Goal: Information Seeking & Learning: Learn about a topic

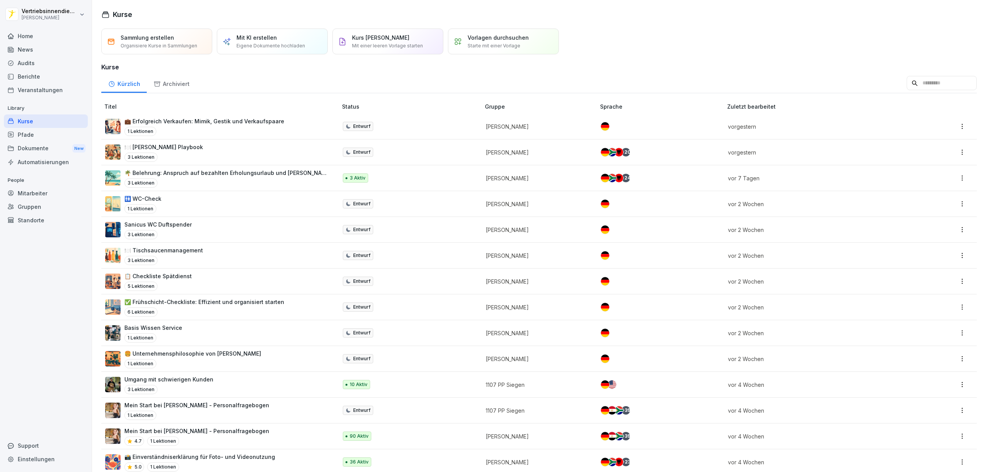
click at [24, 49] on div "News" at bounding box center [46, 49] width 84 height 13
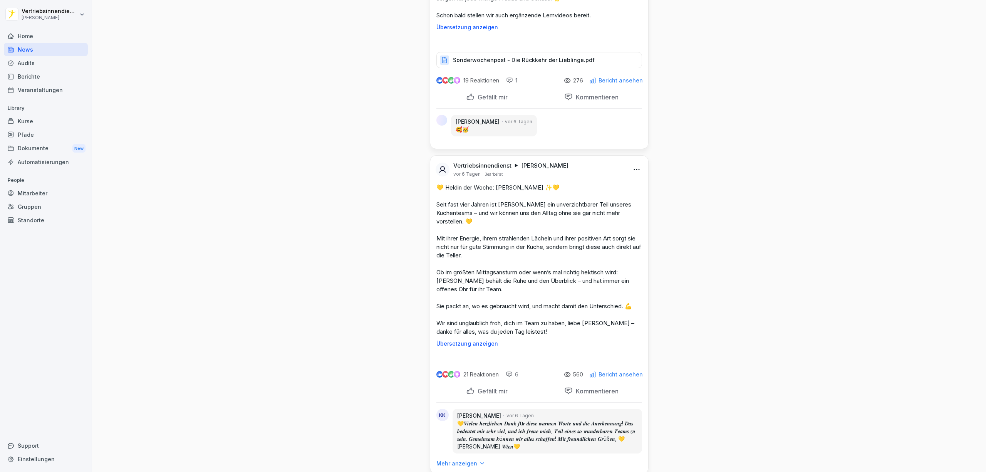
scroll to position [4572, 0]
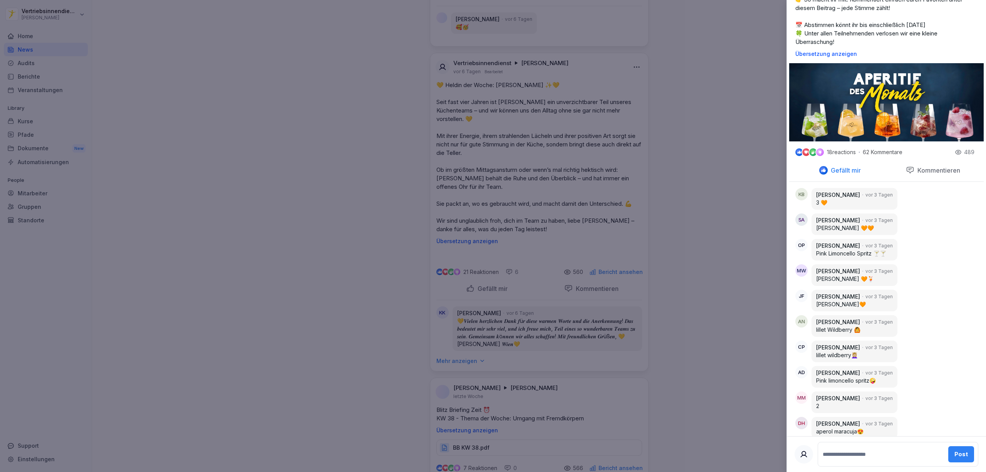
scroll to position [205, 0]
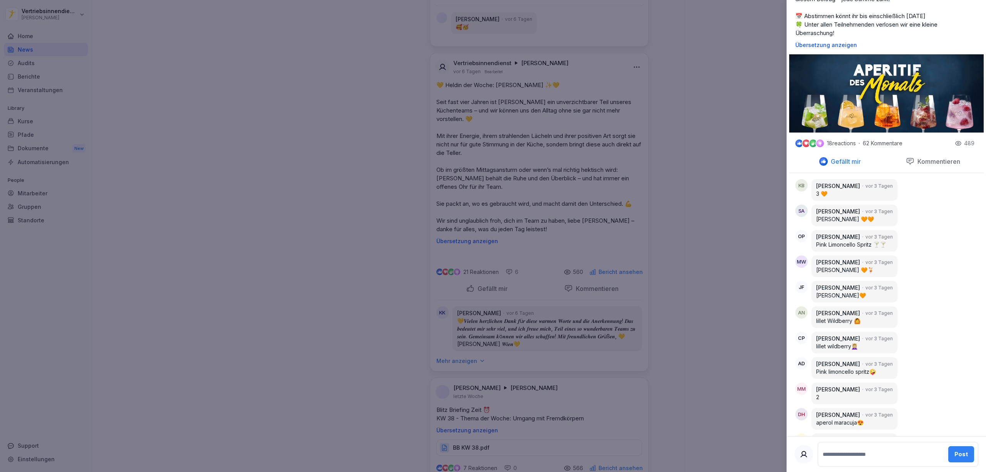
click at [326, 108] on img at bounding box center [886, 93] width 195 height 78
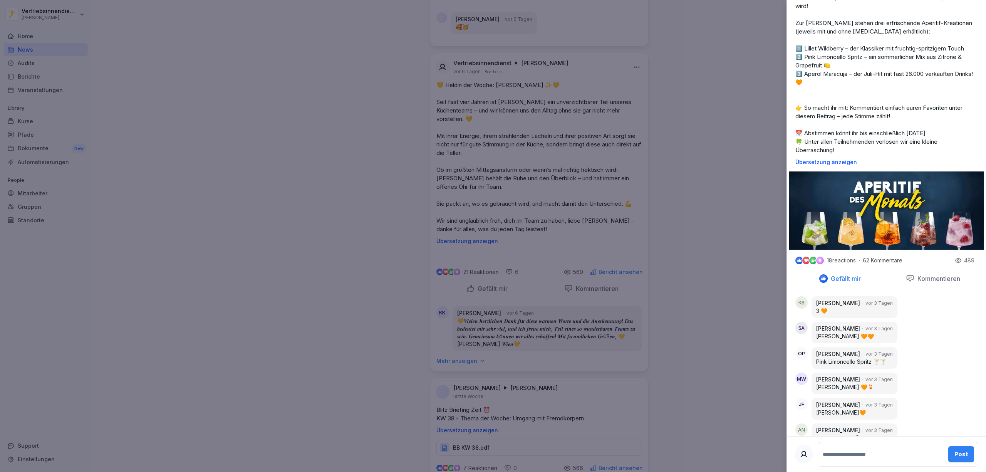
scroll to position [0, 0]
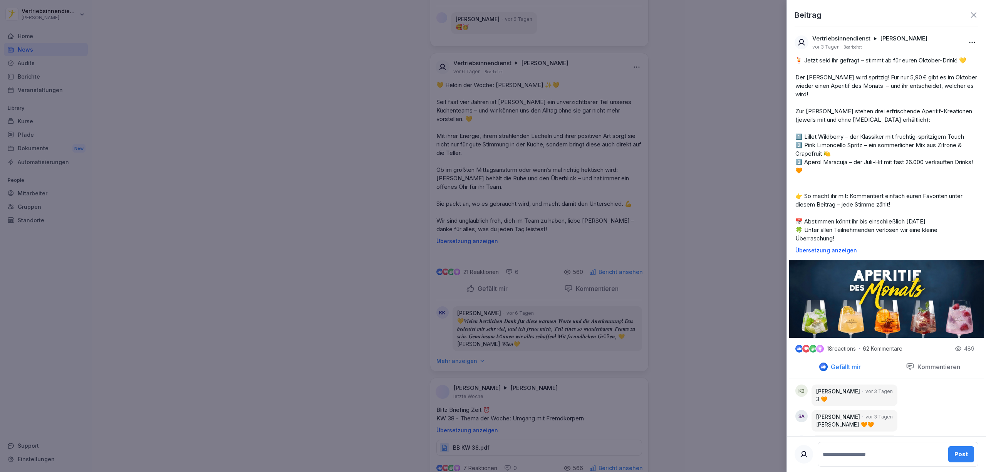
click at [326, 146] on p "🍹 Jetzt seid ihr gefragt – stimmt ab für euren Oktober-Drink! 💛 Der Herbst wird…" at bounding box center [887, 149] width 182 height 186
drag, startPoint x: 845, startPoint y: 144, endPoint x: 819, endPoint y: 144, distance: 26.2
click at [326, 144] on p "🍹 Jetzt seid ihr gefragt – stimmt ab für euren Oktober-Drink! 💛 Der Herbst wird…" at bounding box center [887, 149] width 182 height 186
drag, startPoint x: 818, startPoint y: 145, endPoint x: 805, endPoint y: 147, distance: 12.9
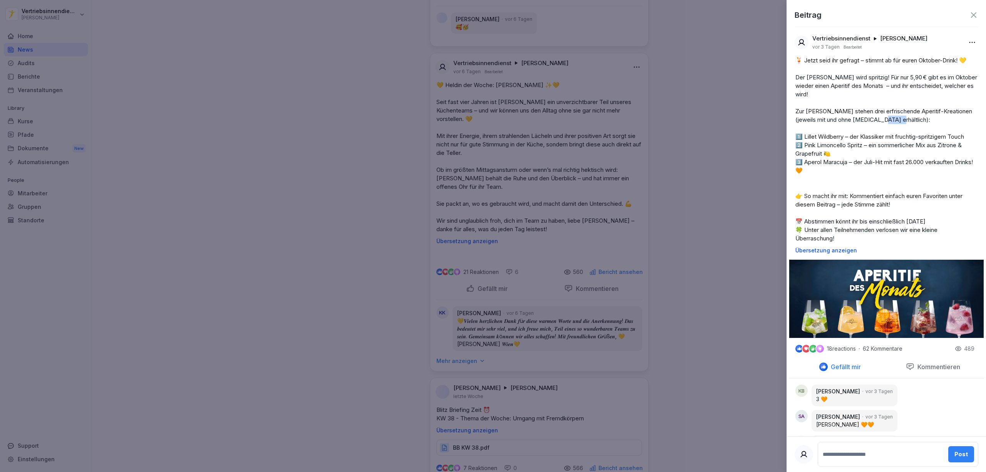
click at [326, 147] on p "🍹 Jetzt seid ihr gefragt – stimmt ab für euren Oktober-Drink! 💛 Der Herbst wird…" at bounding box center [887, 149] width 182 height 186
copy p "llet W"
click at [326, 146] on p "🍹 Jetzt seid ihr gefragt – stimmt ab für euren Oktober-Drink! 💛 Der Herbst wird…" at bounding box center [887, 149] width 182 height 186
drag, startPoint x: 847, startPoint y: 144, endPoint x: 805, endPoint y: 146, distance: 42.0
click at [326, 146] on p "🍹 Jetzt seid ihr gefragt – stimmt ab für euren Oktober-Drink! 💛 Der Herbst wird…" at bounding box center [887, 149] width 182 height 186
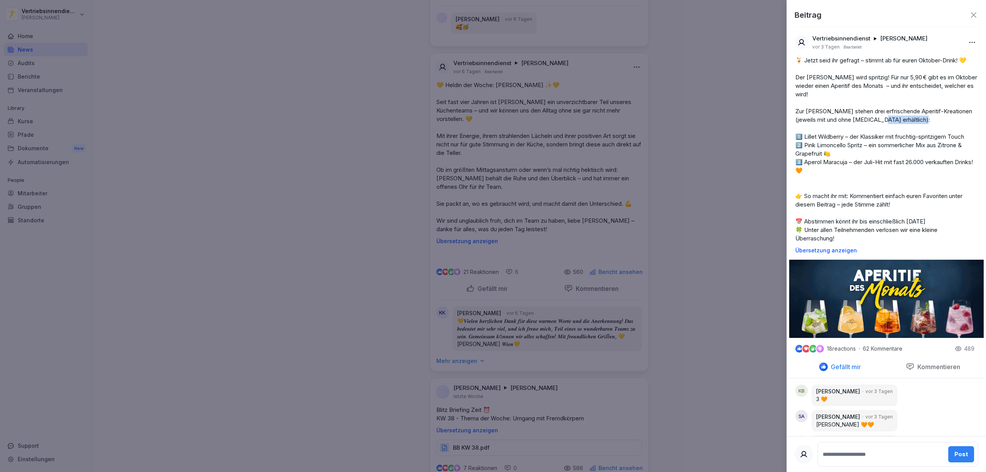
copy p "llet Wildberry –"
drag, startPoint x: 865, startPoint y: 161, endPoint x: 806, endPoint y: 163, distance: 59.0
click at [326, 163] on p "🍹 Jetzt seid ihr gefragt – stimmt ab für euren Oktober-Drink! 💛 Der Herbst wird…" at bounding box center [887, 149] width 182 height 186
copy p "nk Limoncello Spritz –"
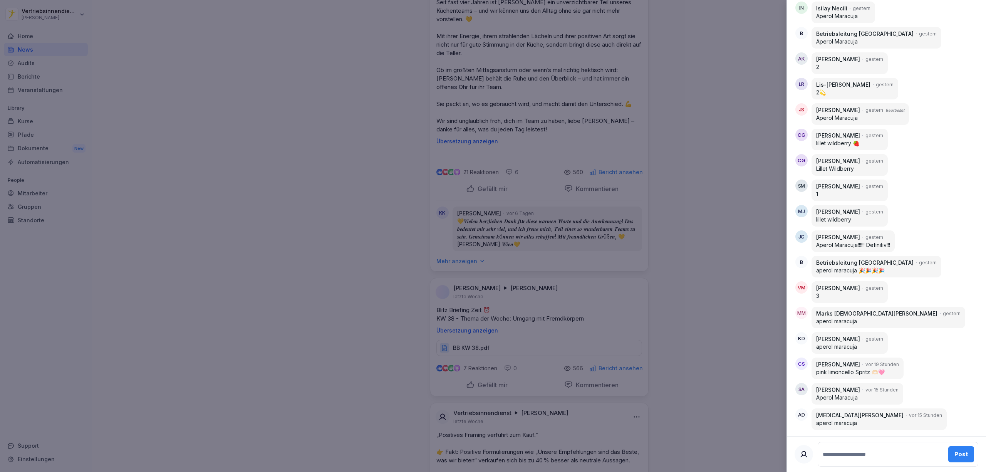
scroll to position [1541, 0]
drag, startPoint x: 690, startPoint y: 88, endPoint x: 699, endPoint y: 92, distance: 9.5
click at [326, 88] on div at bounding box center [493, 236] width 986 height 472
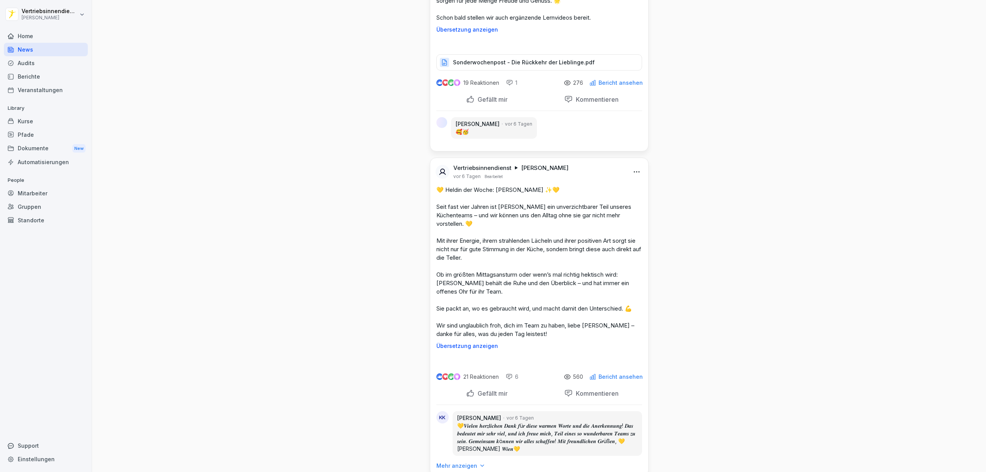
scroll to position [4545, 0]
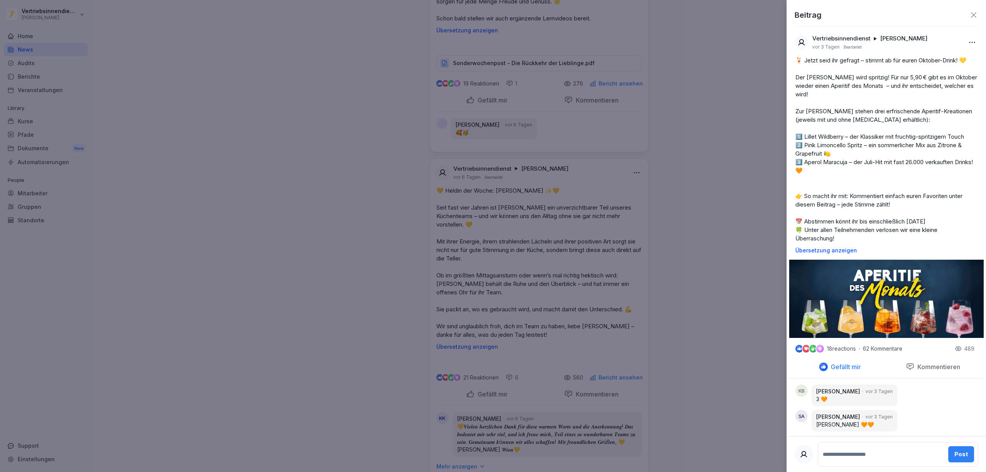
drag, startPoint x: 537, startPoint y: 230, endPoint x: 481, endPoint y: 225, distance: 55.7
click at [316, 171] on div at bounding box center [493, 236] width 986 height 472
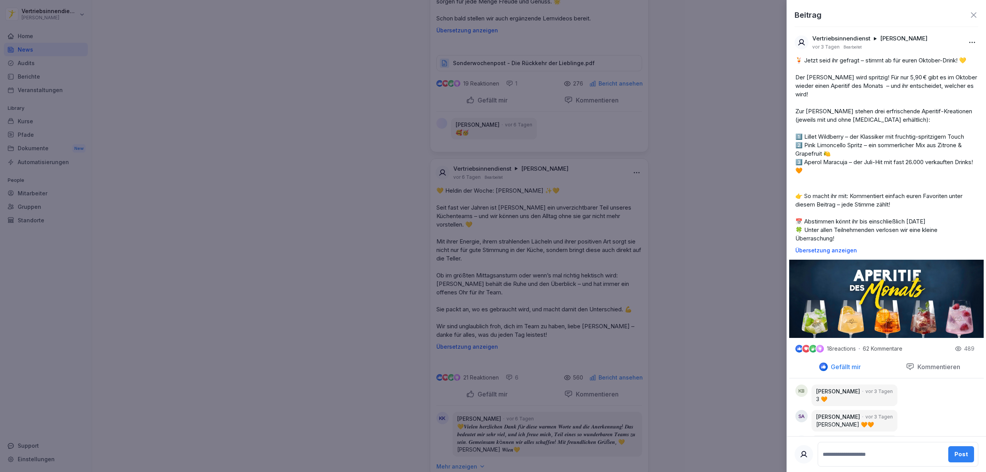
click at [296, 171] on div at bounding box center [493, 236] width 986 height 472
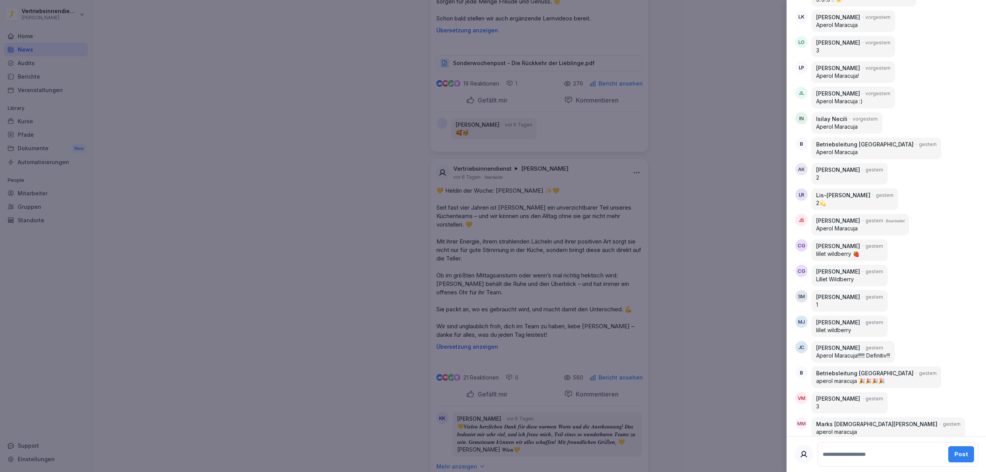
scroll to position [1541, 0]
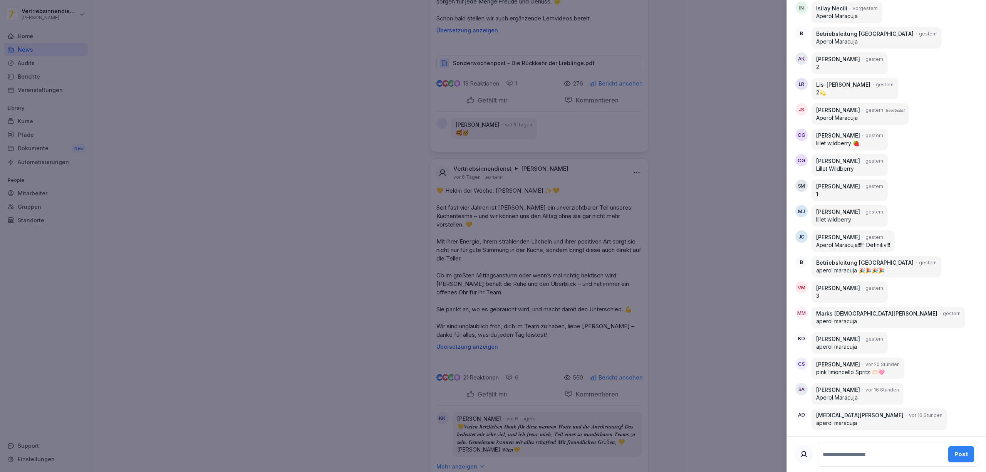
click at [326, 171] on div at bounding box center [493, 236] width 986 height 472
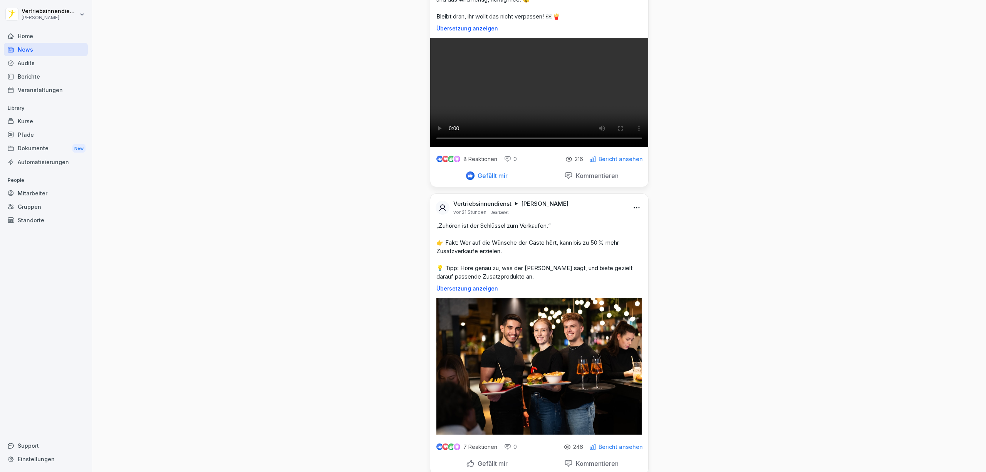
scroll to position [1952, 0]
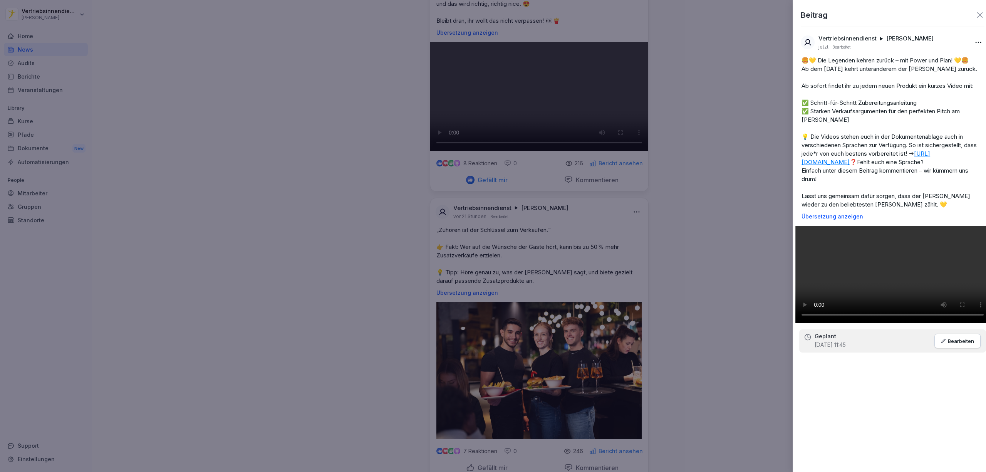
click at [326, 171] on div at bounding box center [493, 236] width 986 height 472
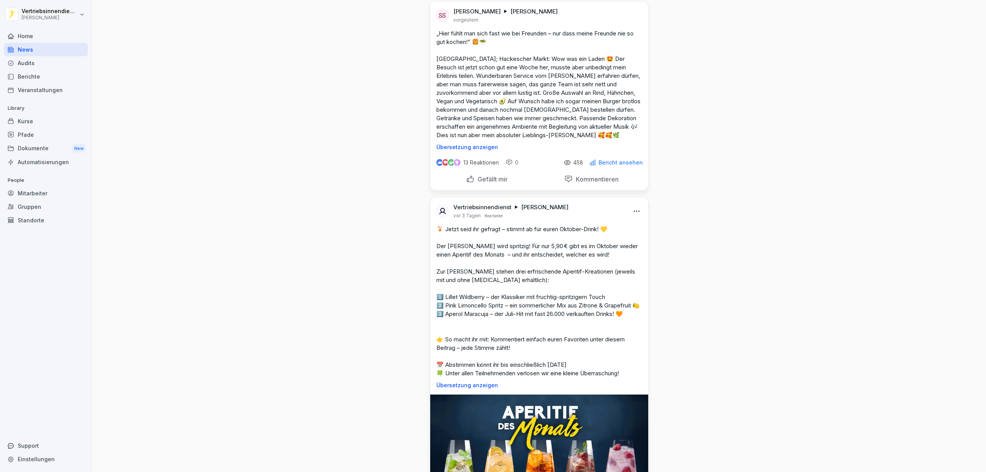
scroll to position [3082, 0]
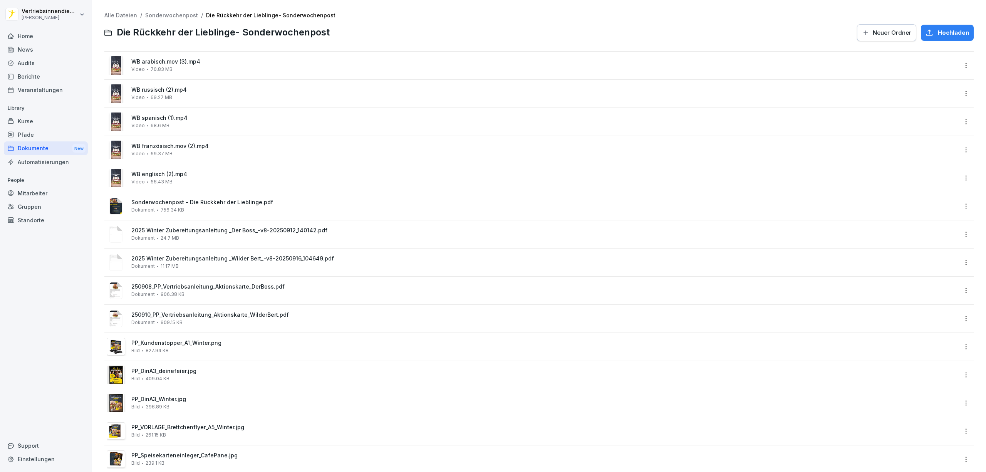
click at [238, 68] on div "WB arabisch.mov (3).mp4 Video 70.83 MB" at bounding box center [544, 65] width 826 height 13
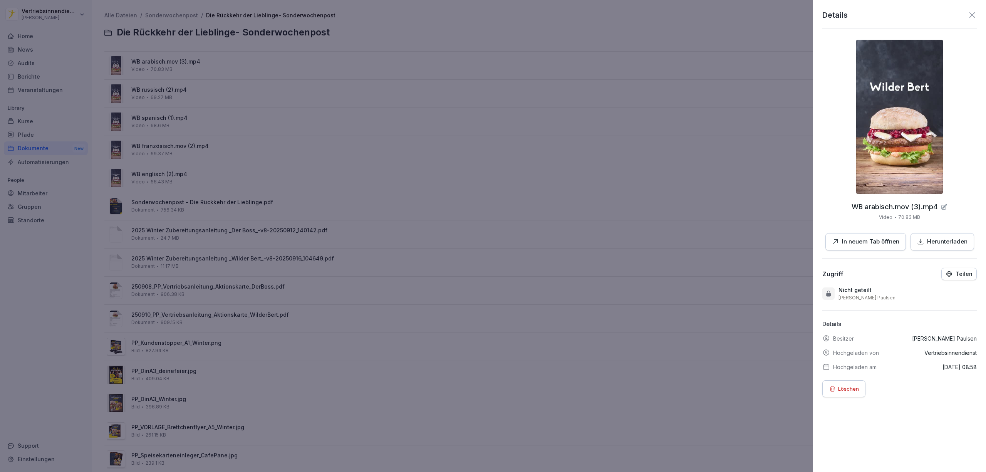
click at [851, 242] on p "In neuem Tab öffnen" at bounding box center [870, 241] width 57 height 9
click at [334, 92] on div at bounding box center [493, 236] width 986 height 472
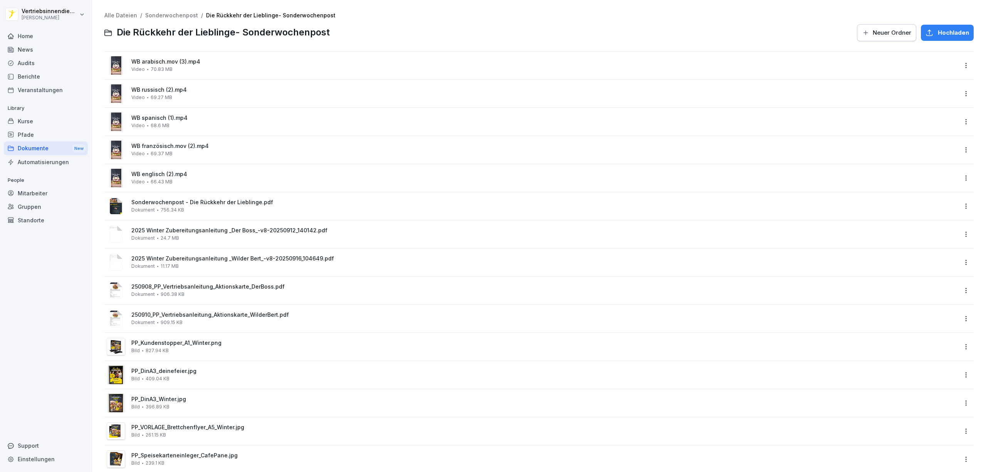
click at [139, 91] on span "WB russisch (2).mp4" at bounding box center [544, 90] width 826 height 7
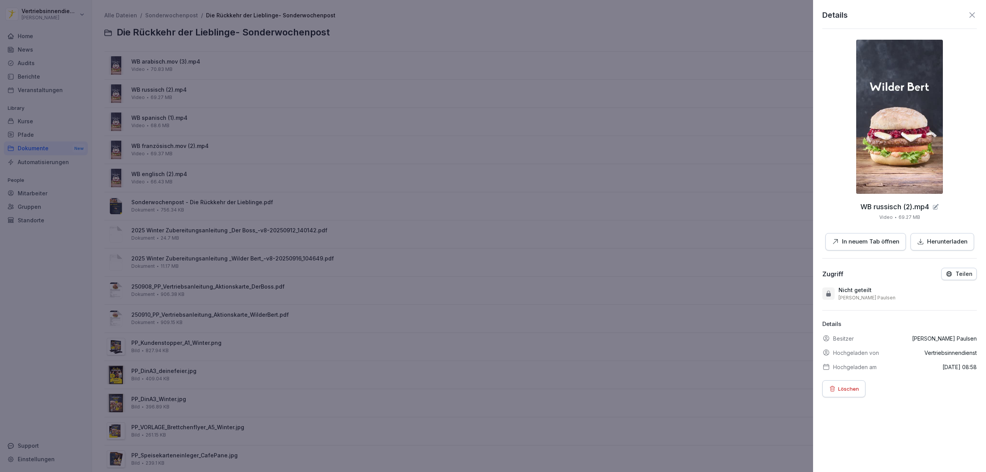
click at [871, 242] on p "In neuem Tab öffnen" at bounding box center [870, 241] width 57 height 9
click at [265, 127] on div at bounding box center [493, 236] width 986 height 472
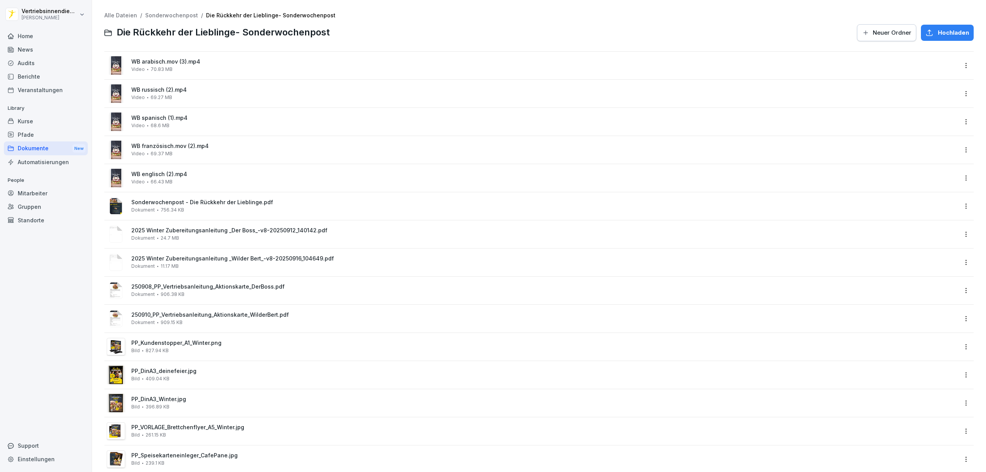
click at [166, 145] on span "WB französisch.mov (2).mp4" at bounding box center [544, 146] width 826 height 7
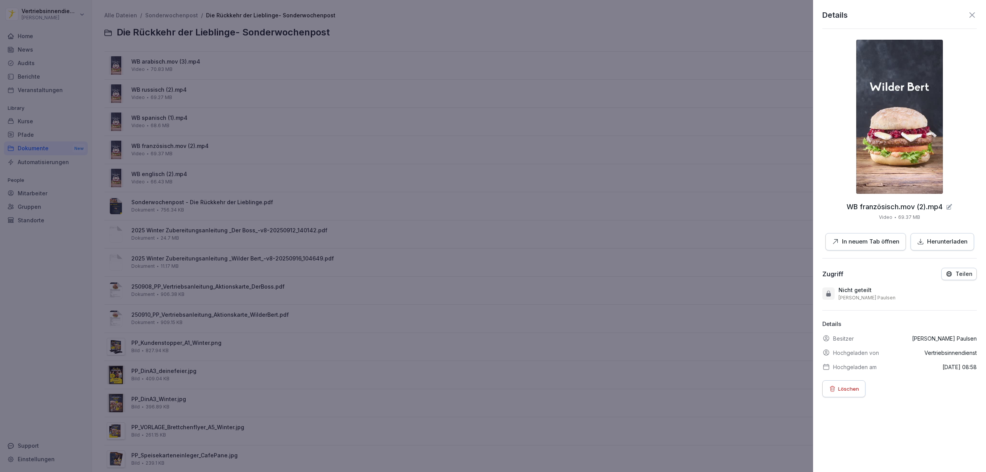
click at [842, 243] on p "In neuem Tab öffnen" at bounding box center [870, 241] width 57 height 9
click at [382, 166] on div at bounding box center [493, 236] width 986 height 472
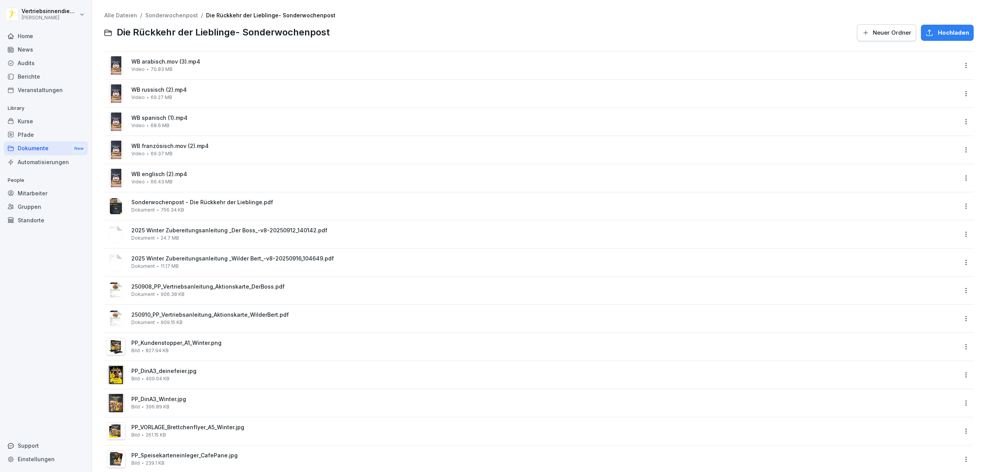
click at [159, 68] on span "70.83 MB" at bounding box center [162, 69] width 22 height 5
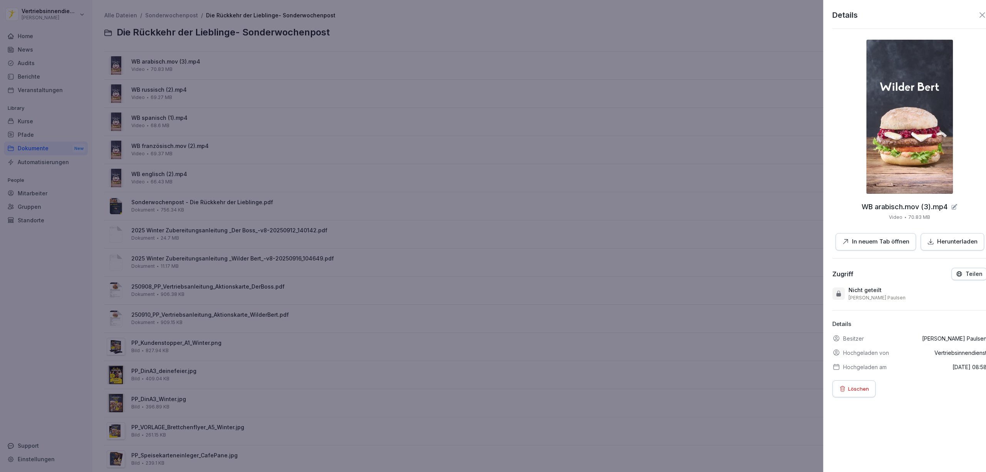
click at [360, 198] on div at bounding box center [493, 236] width 986 height 472
